Goal: Task Accomplishment & Management: Manage account settings

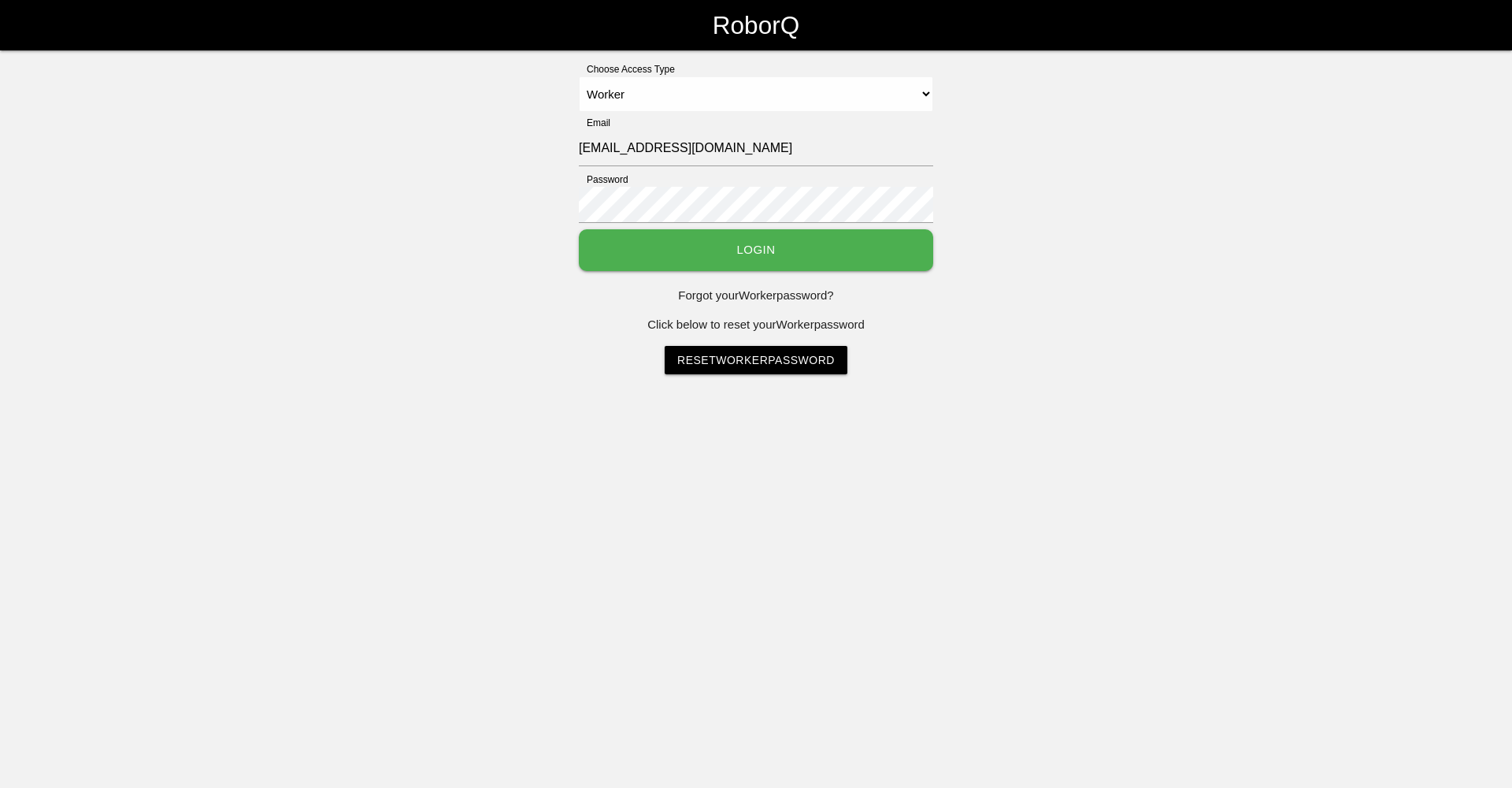
select select "Worker"
click at [731, 361] on link "Reset Worker Password" at bounding box center [756, 359] width 183 height 28
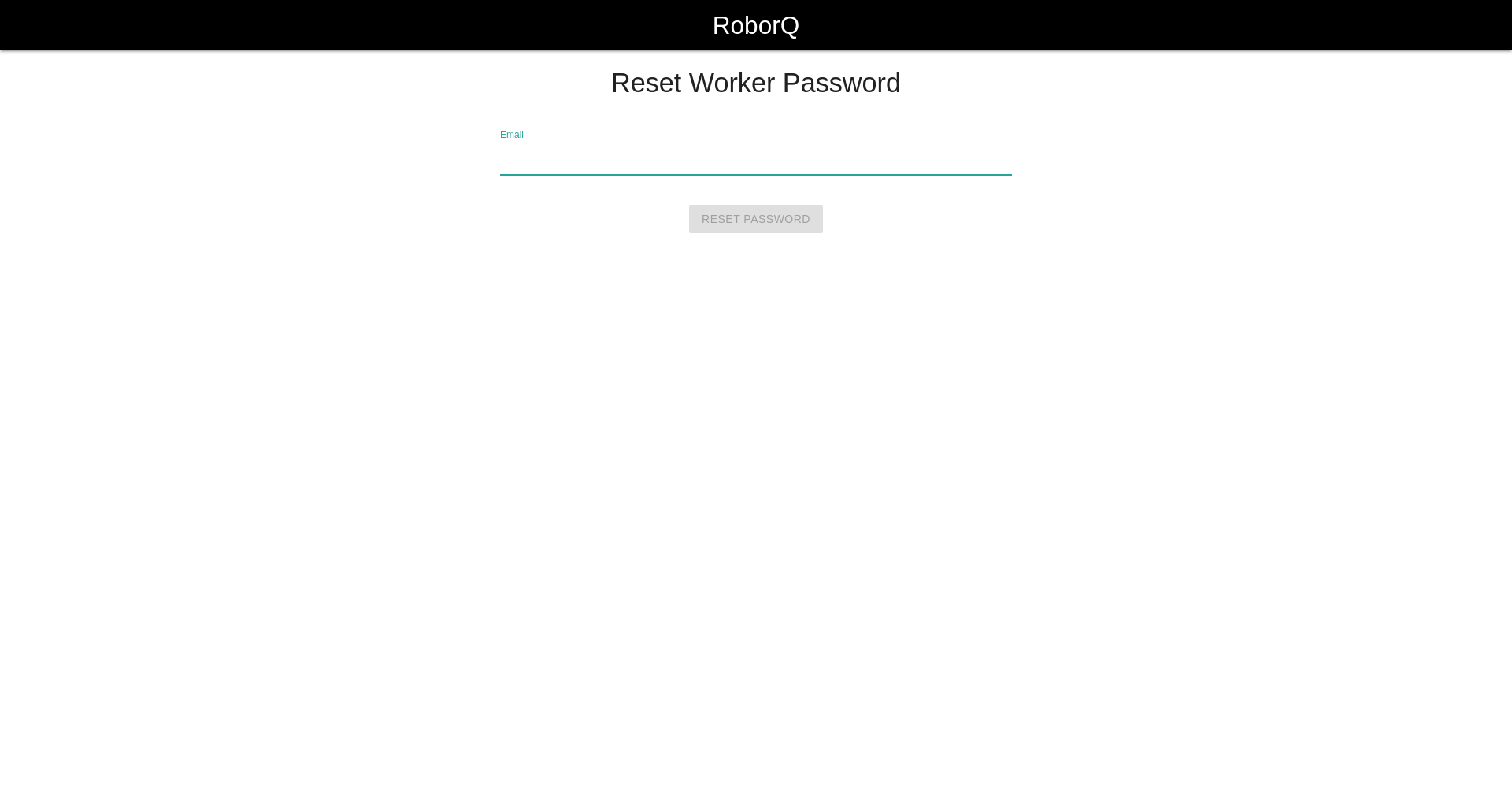
click at [545, 156] on input "Email" at bounding box center [756, 157] width 512 height 37
type input "[EMAIL_ADDRESS][DOMAIN_NAME]"
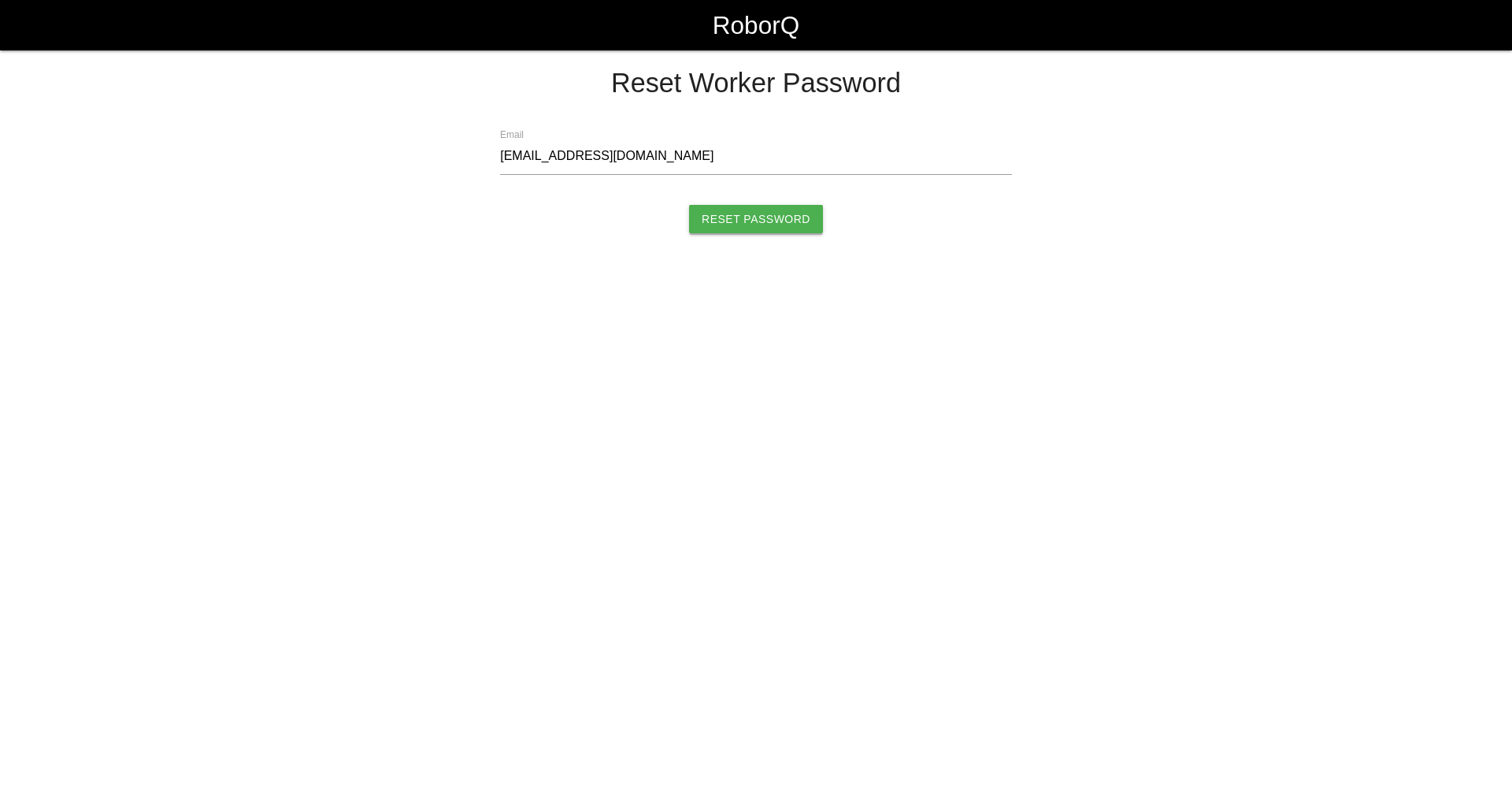
click at [737, 216] on input "Reset Password" at bounding box center [755, 219] width 134 height 28
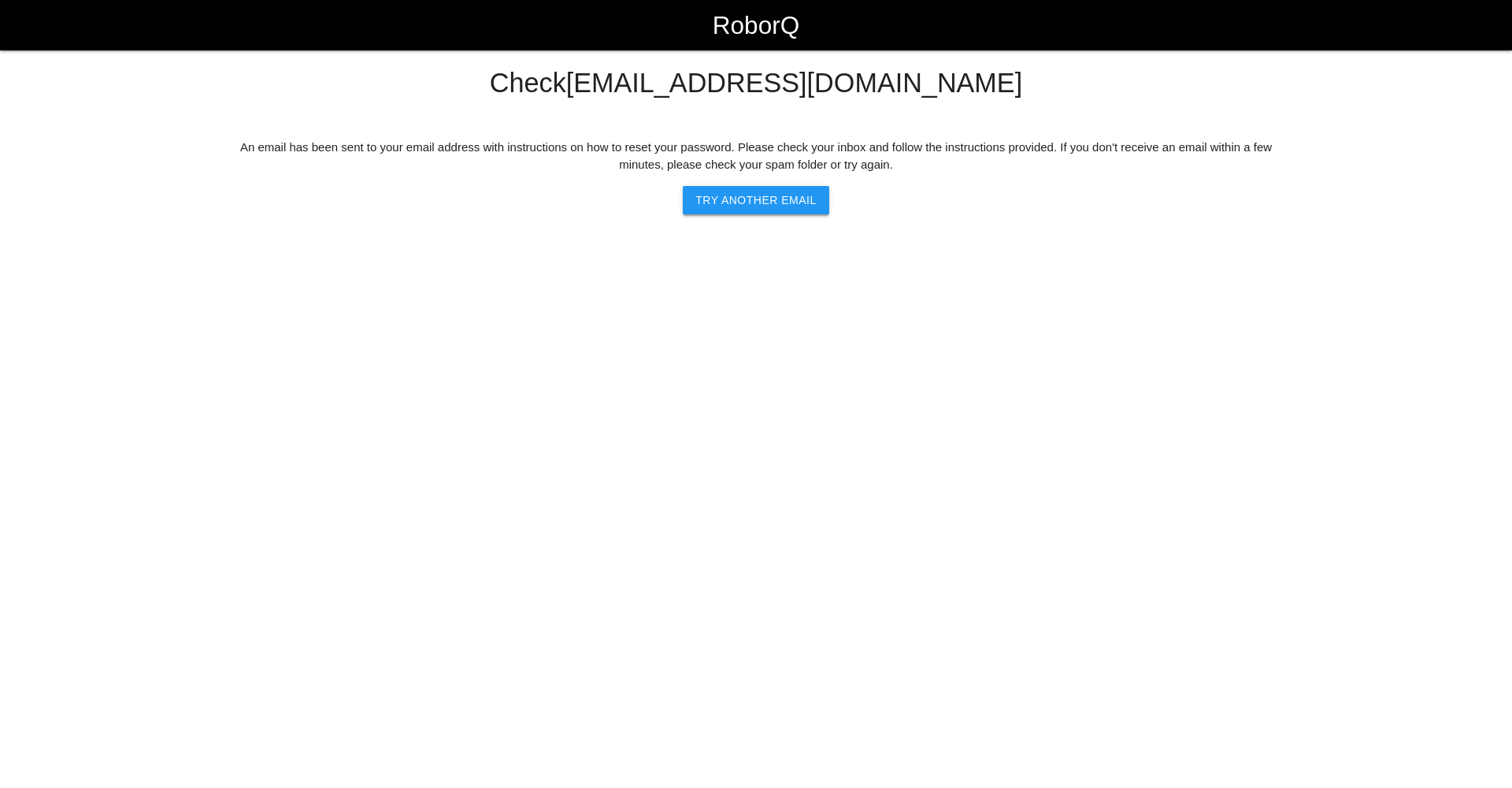
click at [741, 199] on button "Try another Email" at bounding box center [755, 199] width 145 height 28
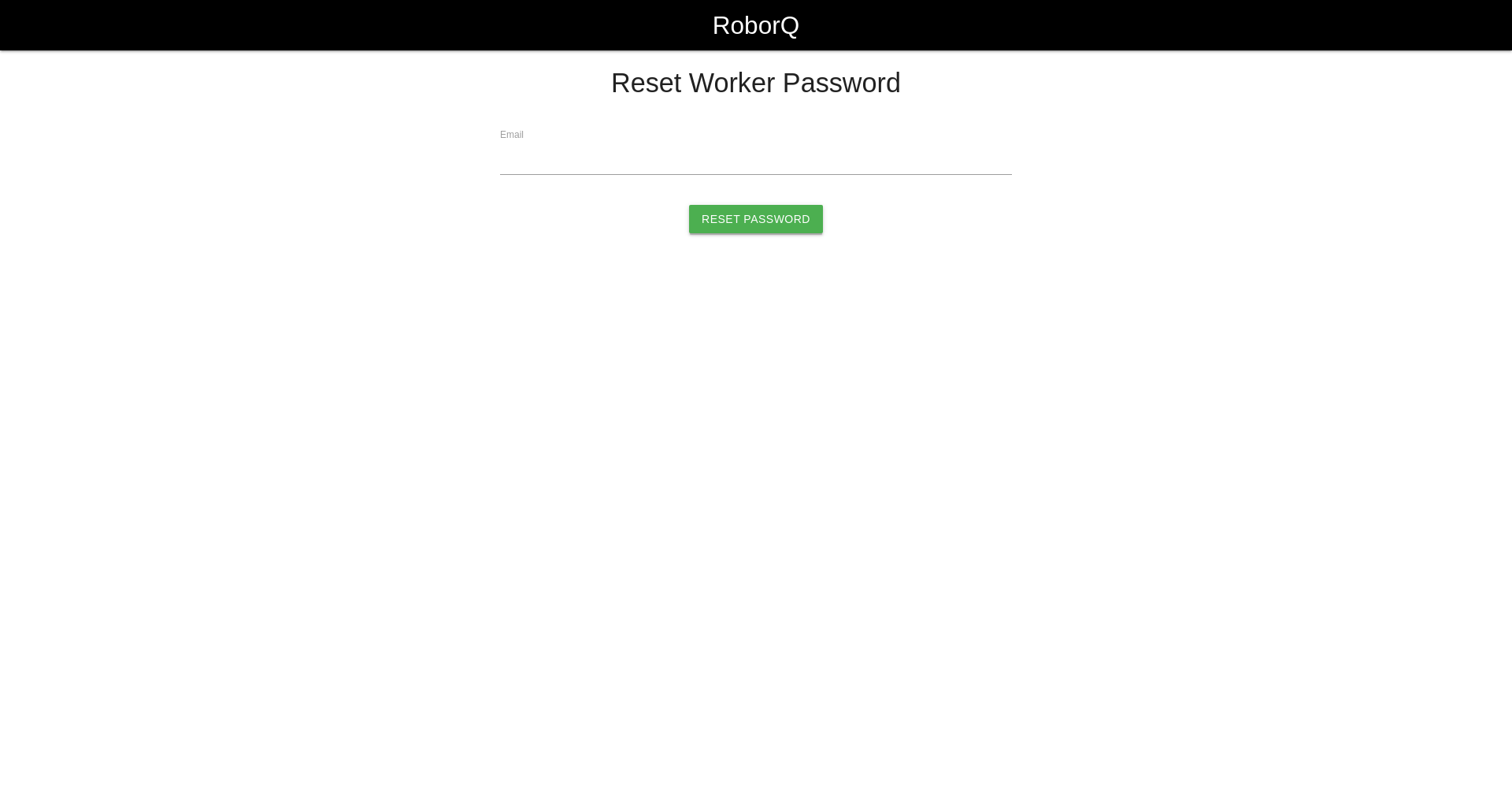
click at [743, 229] on input "Reset Password" at bounding box center [755, 219] width 134 height 28
click at [526, 242] on div "Reset Worker Password Email Reset Password" at bounding box center [755, 156] width 1058 height 176
click at [541, 163] on input "Email" at bounding box center [756, 157] width 512 height 37
type input "[EMAIL_ADDRESS][DOMAIN_NAME]"
click at [759, 214] on input "Reset Password" at bounding box center [755, 219] width 134 height 28
